Goal: Find contact information: Find contact information

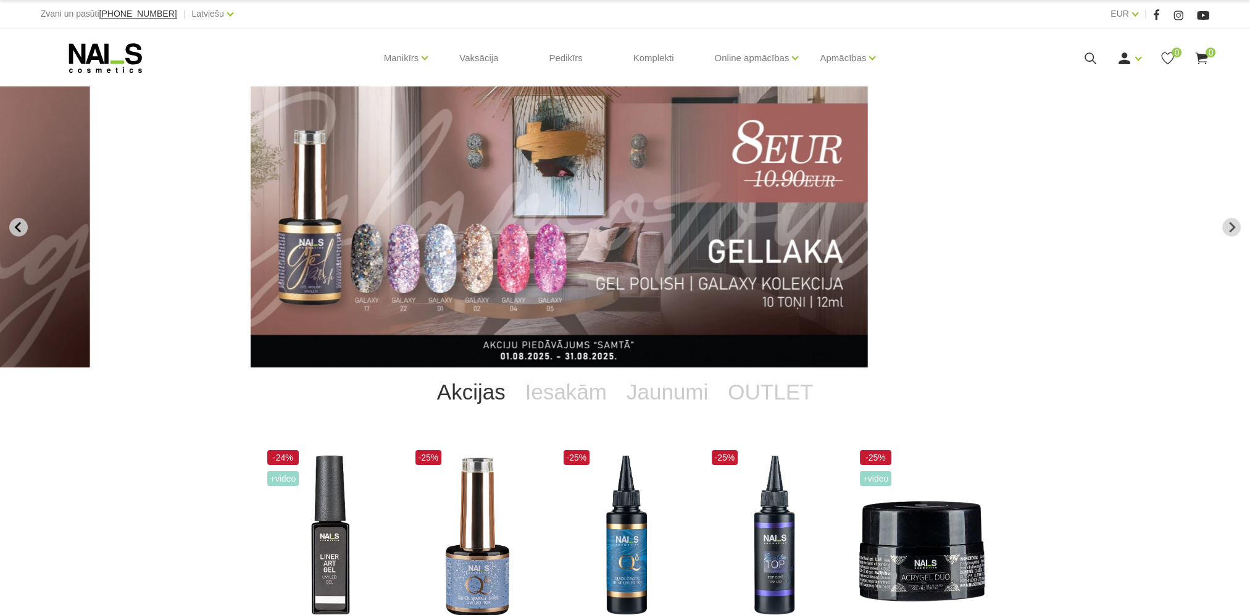
click at [15, 225] on icon "Previous slide" at bounding box center [17, 227] width 6 height 10
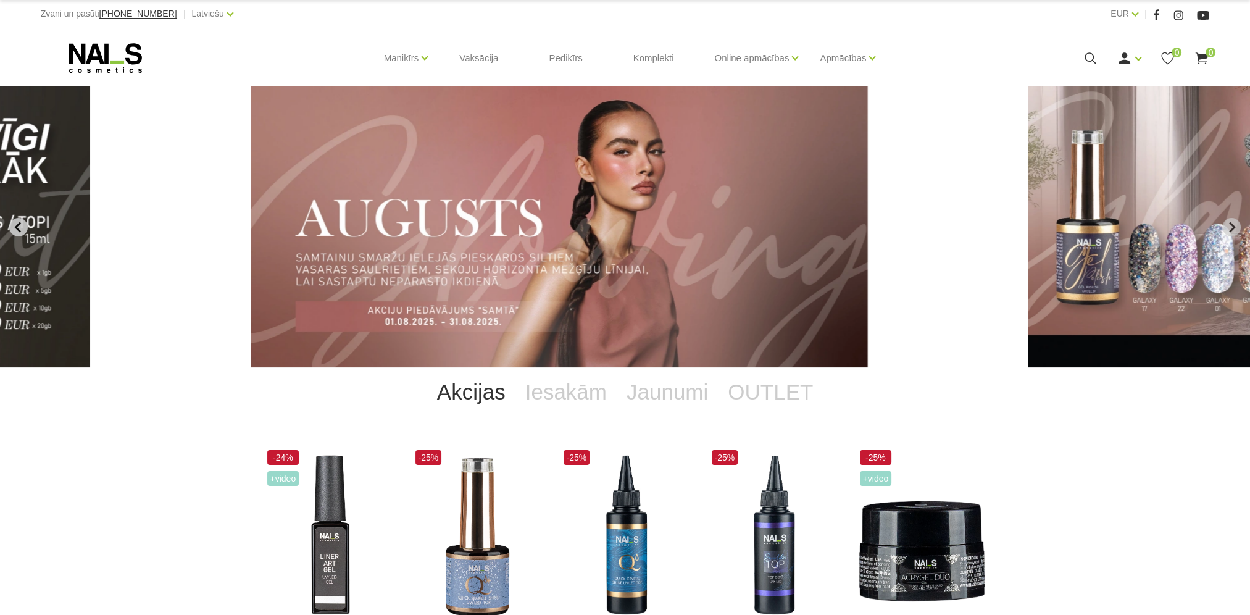
click at [15, 225] on icon "Previous slide" at bounding box center [17, 227] width 6 height 10
click at [25, 227] on button "Previous slide" at bounding box center [18, 227] width 19 height 19
click at [12, 229] on button "Previous slide" at bounding box center [18, 227] width 19 height 19
click at [18, 223] on icon "Previous slide" at bounding box center [17, 227] width 6 height 10
click at [22, 227] on icon "Previous slide" at bounding box center [18, 227] width 11 height 11
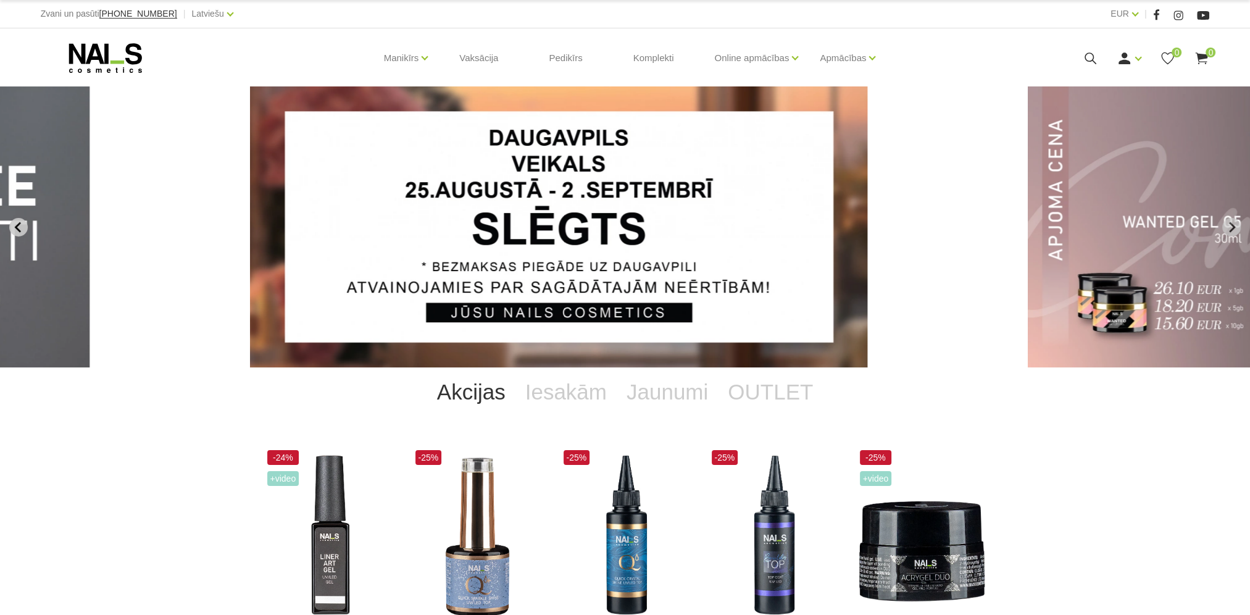
click at [14, 228] on icon "Previous slide" at bounding box center [18, 227] width 11 height 11
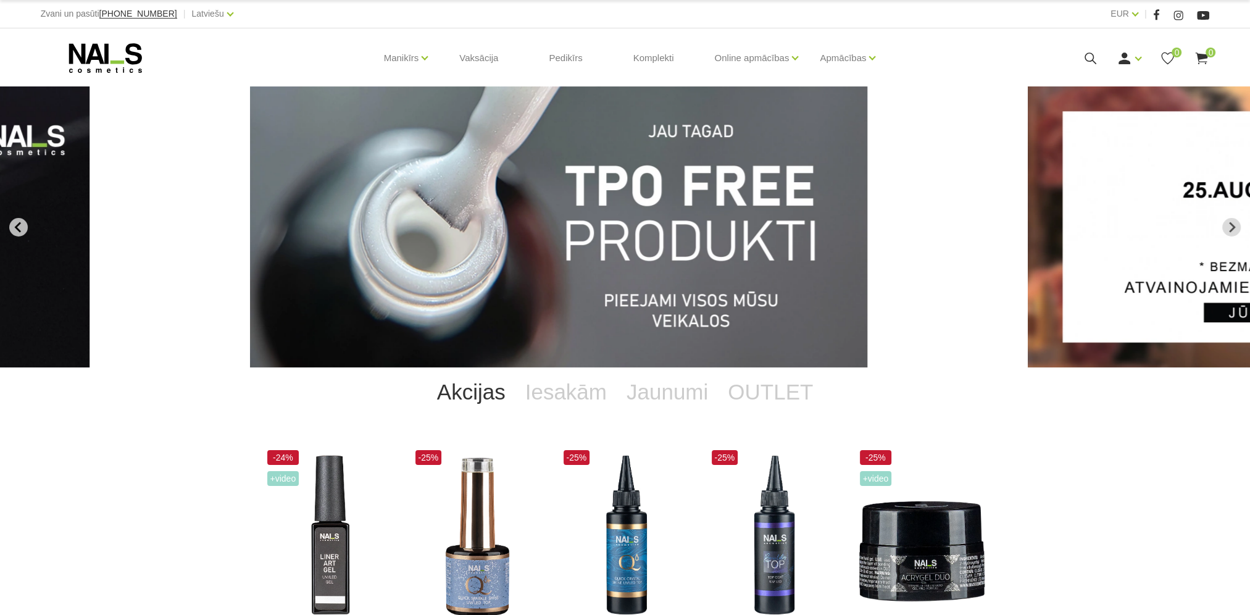
click at [13, 228] on icon "Previous slide" at bounding box center [18, 227] width 11 height 11
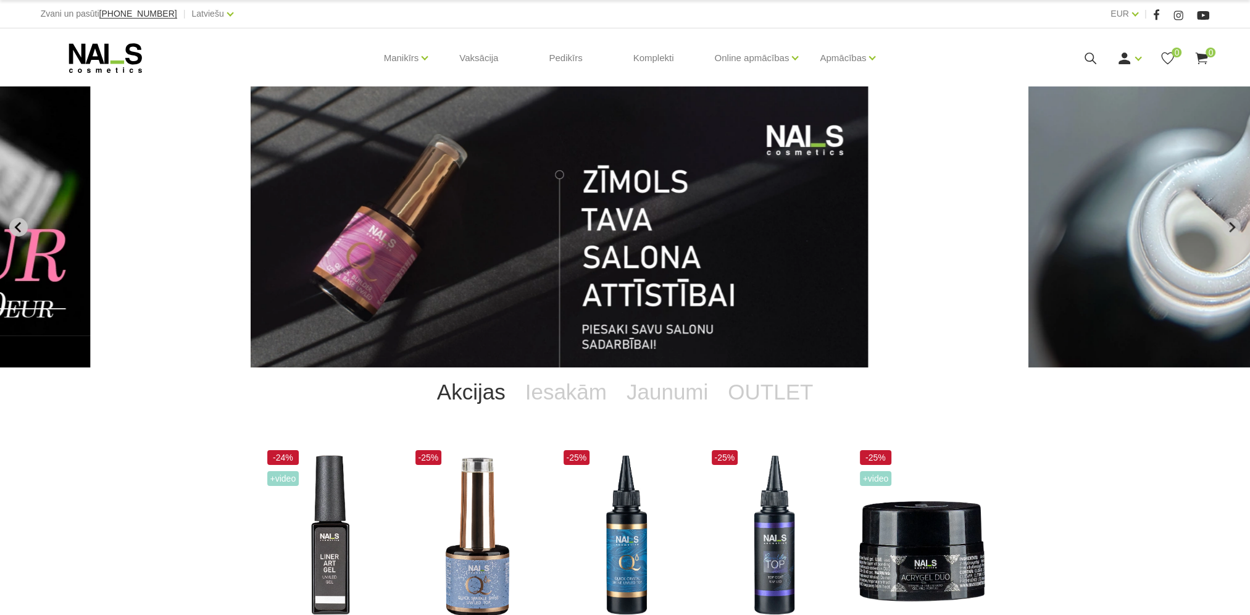
click at [13, 228] on icon "Previous slide" at bounding box center [18, 227] width 11 height 11
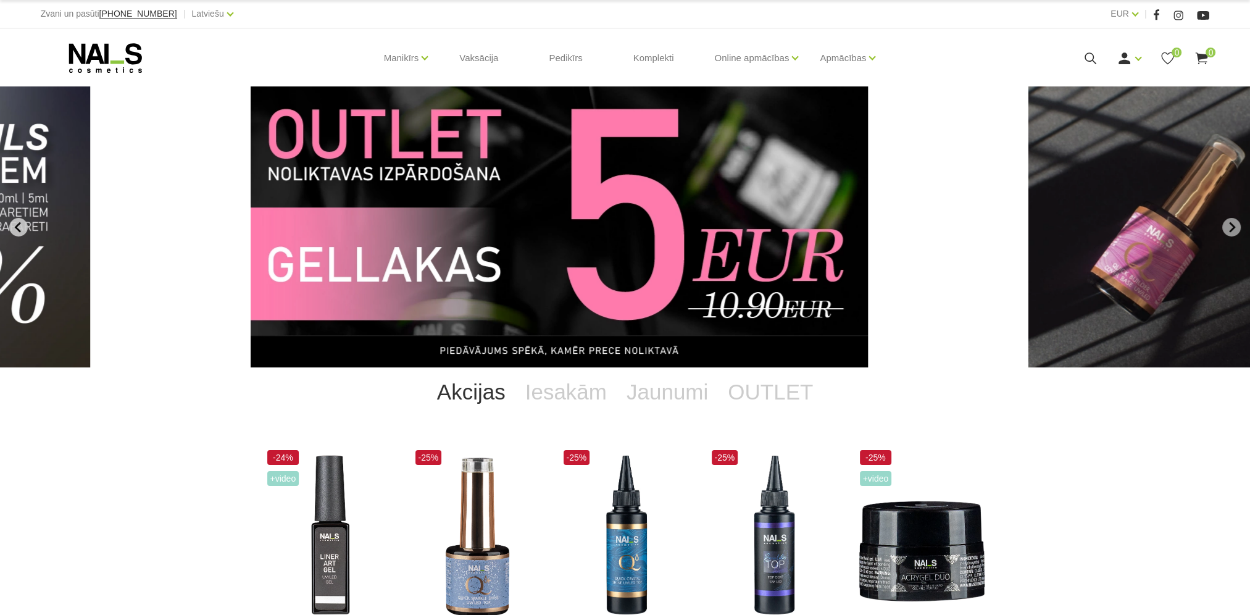
click at [13, 228] on icon "Previous slide" at bounding box center [18, 227] width 11 height 11
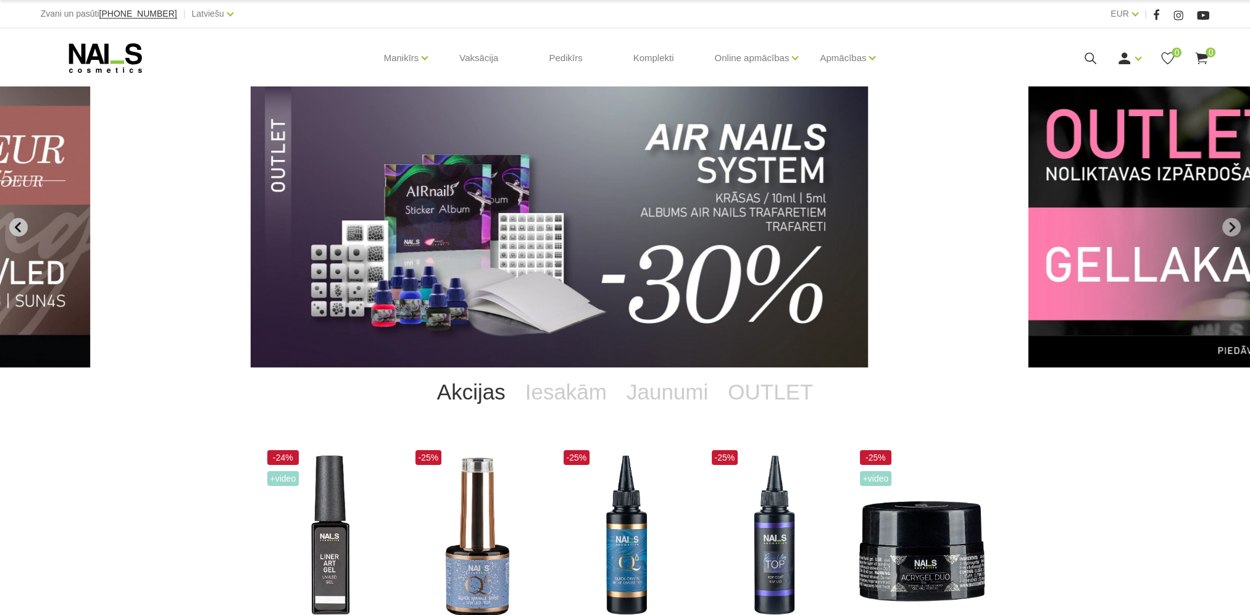
click at [15, 231] on icon "Previous slide" at bounding box center [18, 227] width 11 height 11
click at [119, 60] on icon at bounding box center [106, 58] width 130 height 31
